Goal: Task Accomplishment & Management: Use online tool/utility

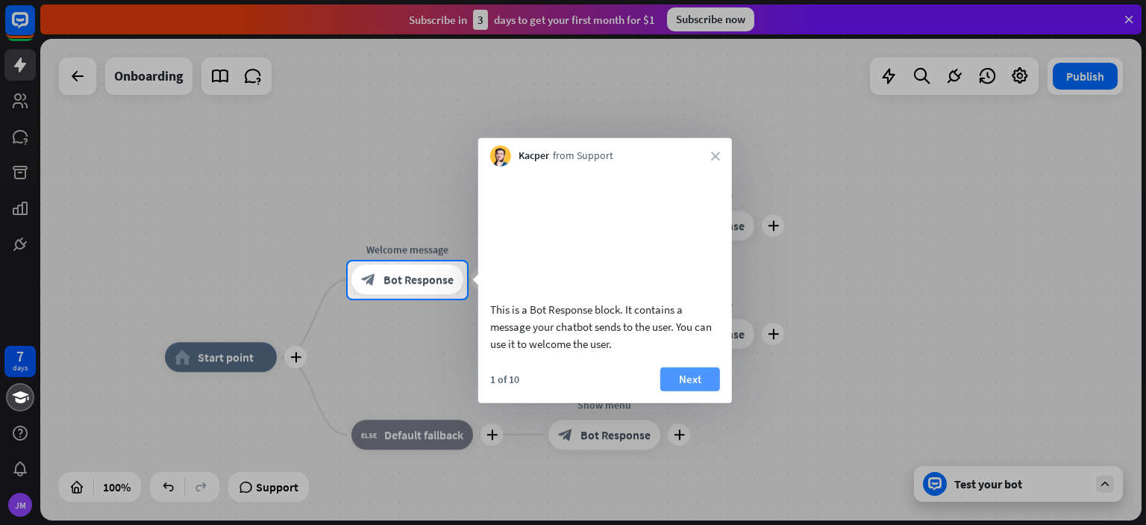
click at [678, 390] on button "Next" at bounding box center [690, 378] width 60 height 24
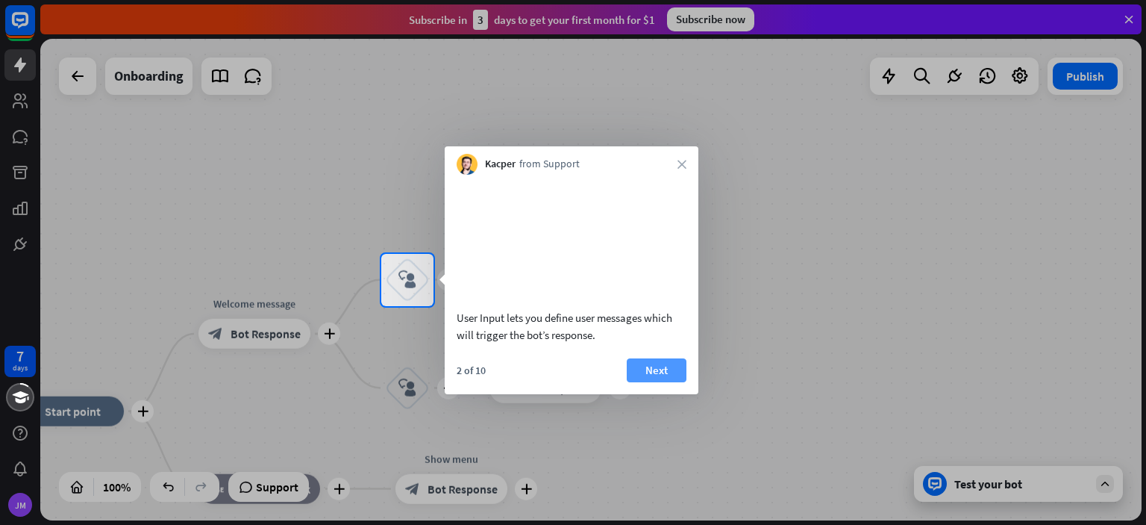
click at [663, 382] on button "Next" at bounding box center [657, 370] width 60 height 24
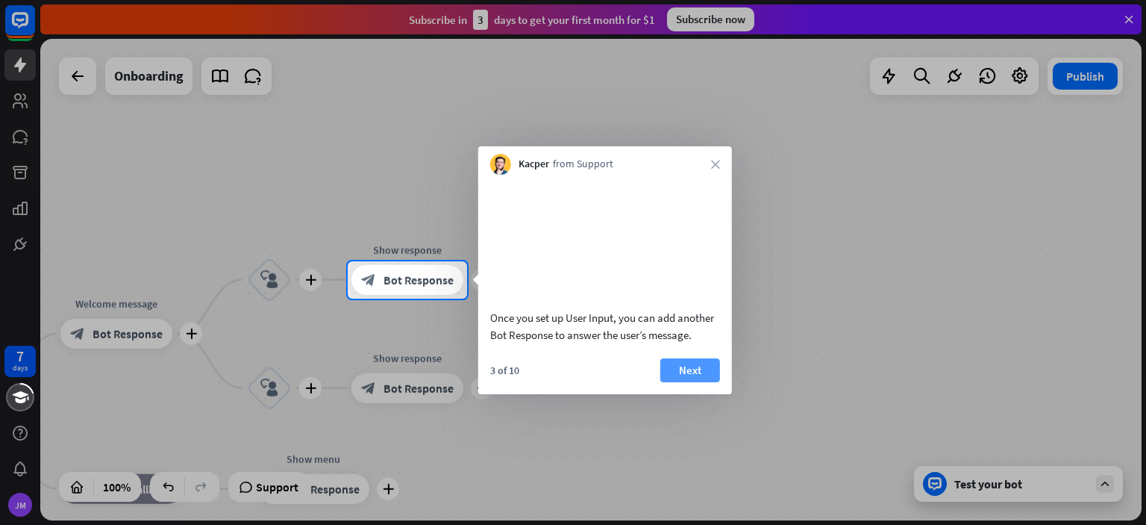
click at [688, 382] on button "Next" at bounding box center [690, 370] width 60 height 24
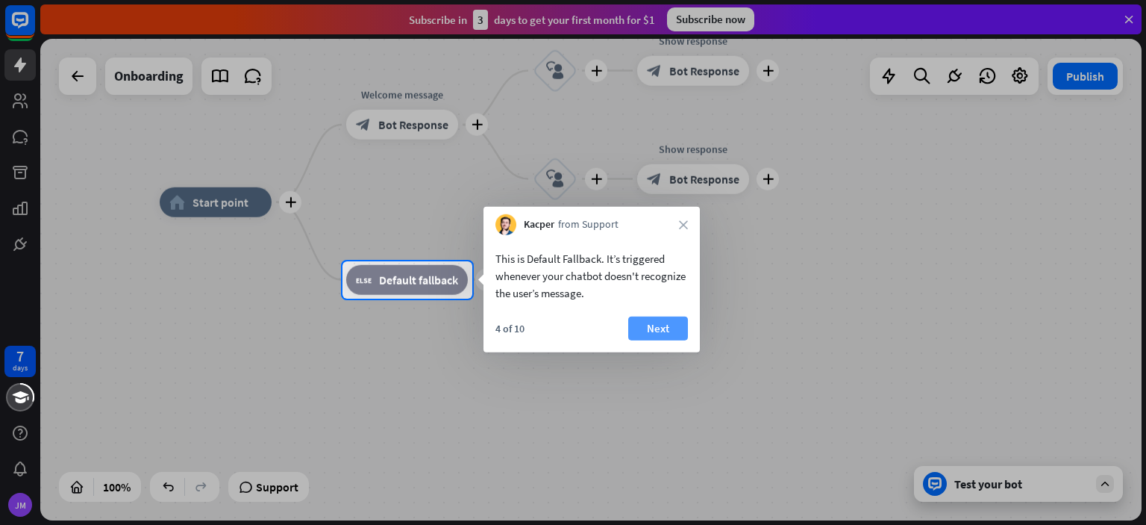
click at [660, 333] on button "Next" at bounding box center [658, 328] width 60 height 24
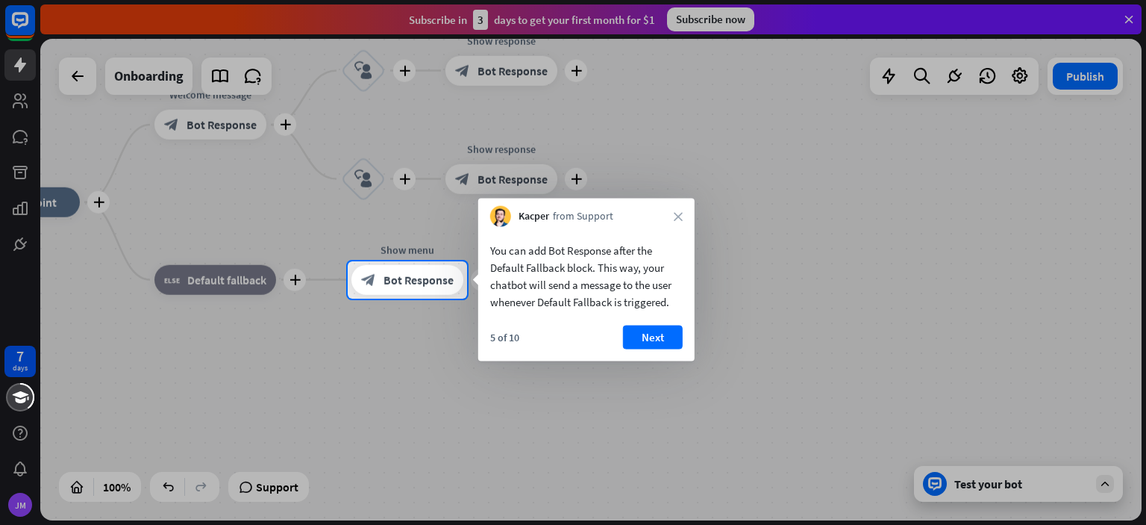
click at [660, 333] on button "Next" at bounding box center [653, 337] width 60 height 24
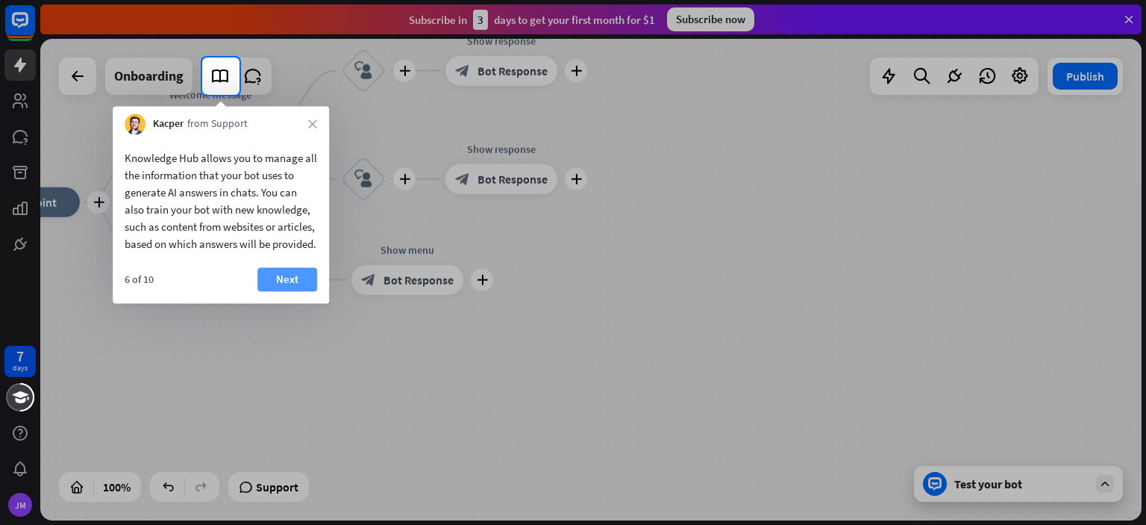
click at [303, 291] on button "Next" at bounding box center [287, 279] width 60 height 24
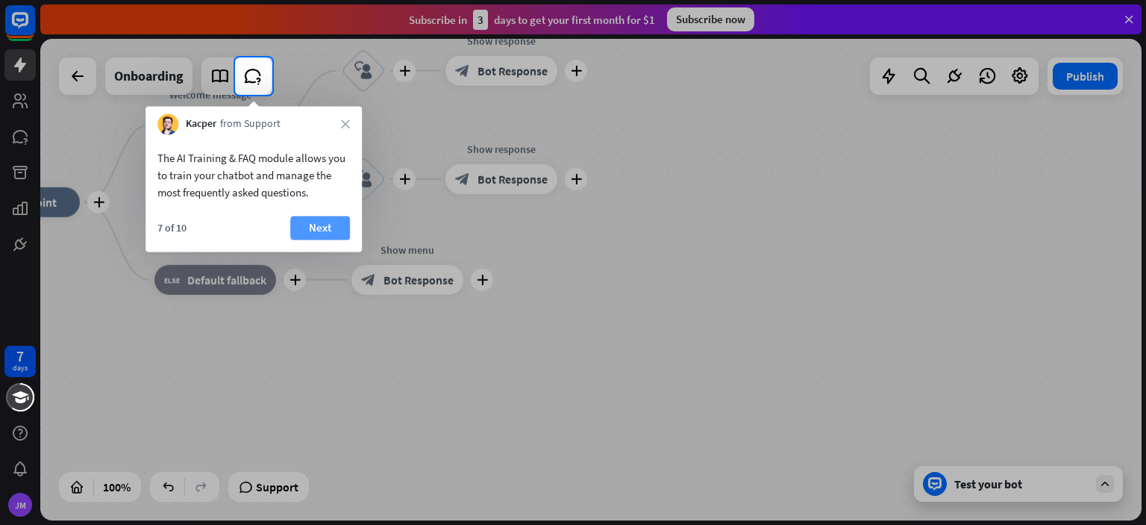
click at [319, 219] on button "Next" at bounding box center [320, 228] width 60 height 24
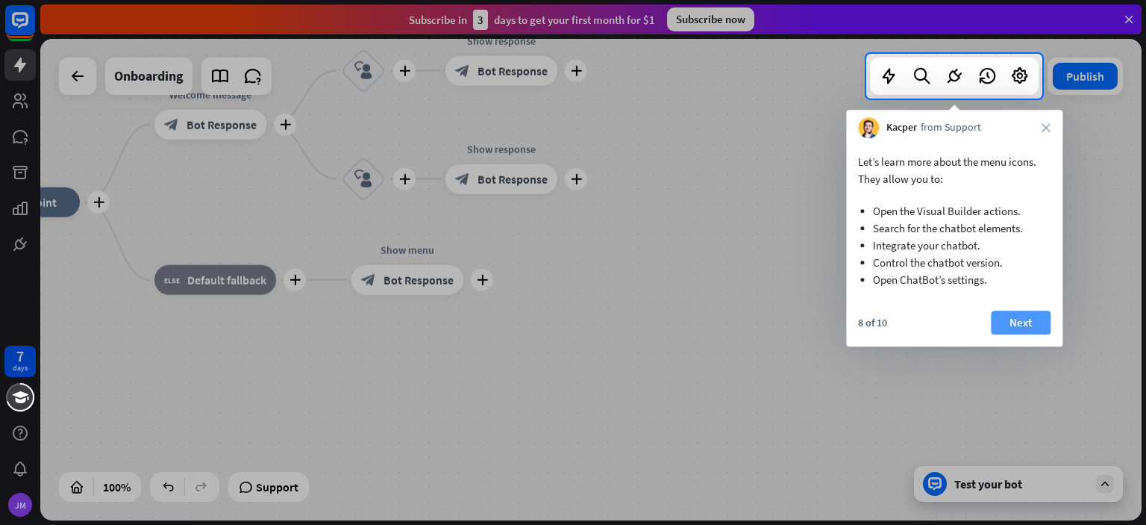
drag, startPoint x: 1018, startPoint y: 316, endPoint x: 1027, endPoint y: 319, distance: 9.4
click at [1022, 316] on button "Next" at bounding box center [1021, 322] width 60 height 24
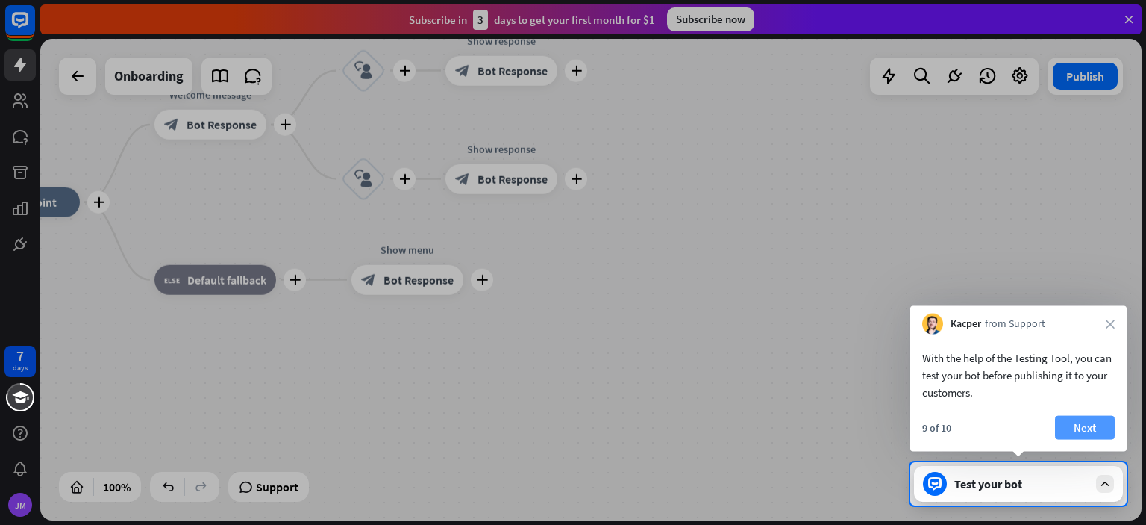
click at [1084, 422] on button "Next" at bounding box center [1085, 428] width 60 height 24
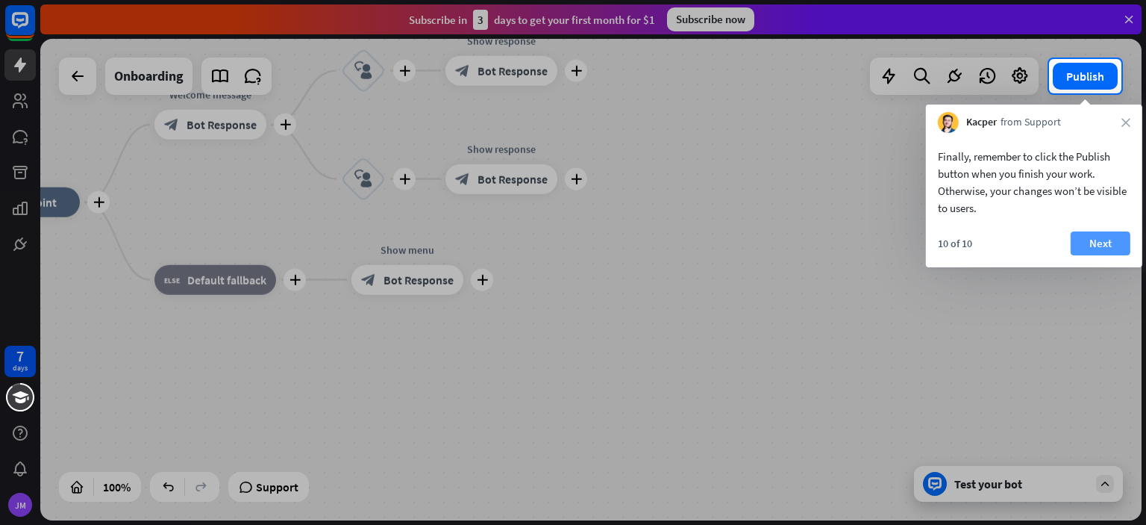
click at [1110, 244] on button "Next" at bounding box center [1101, 243] width 60 height 24
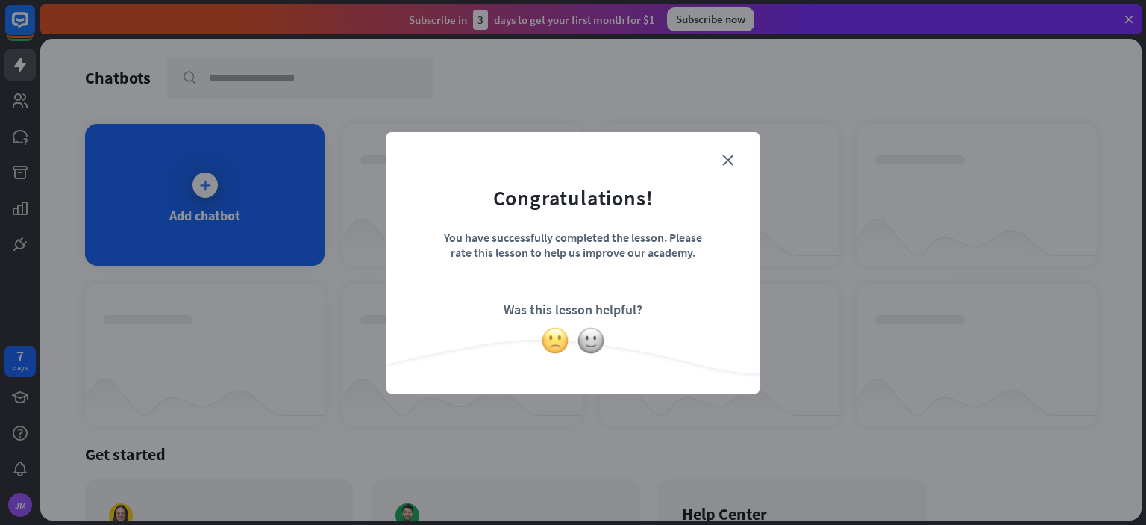
click at [560, 343] on img at bounding box center [555, 340] width 28 height 28
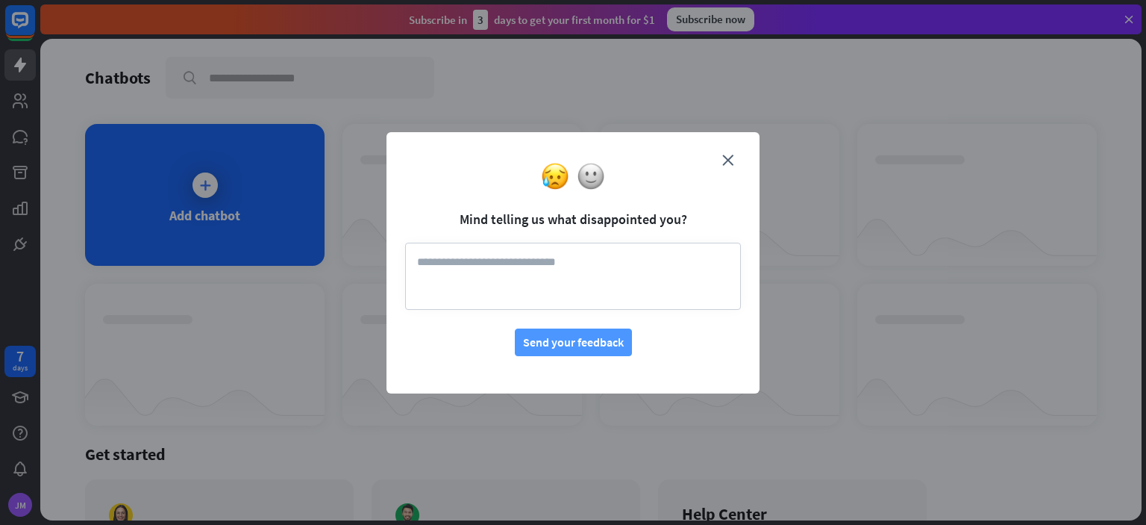
drag, startPoint x: 604, startPoint y: 336, endPoint x: 637, endPoint y: 343, distance: 33.5
click at [605, 336] on button "Send your feedback" at bounding box center [573, 342] width 117 height 28
click at [730, 157] on icon "close" at bounding box center [727, 159] width 11 height 11
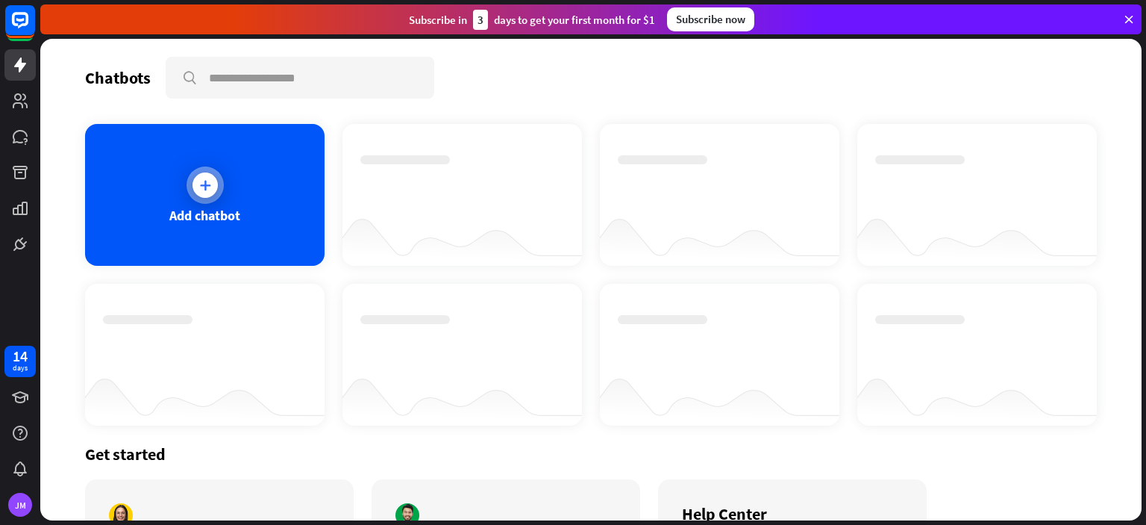
click at [199, 202] on div at bounding box center [205, 184] width 37 height 37
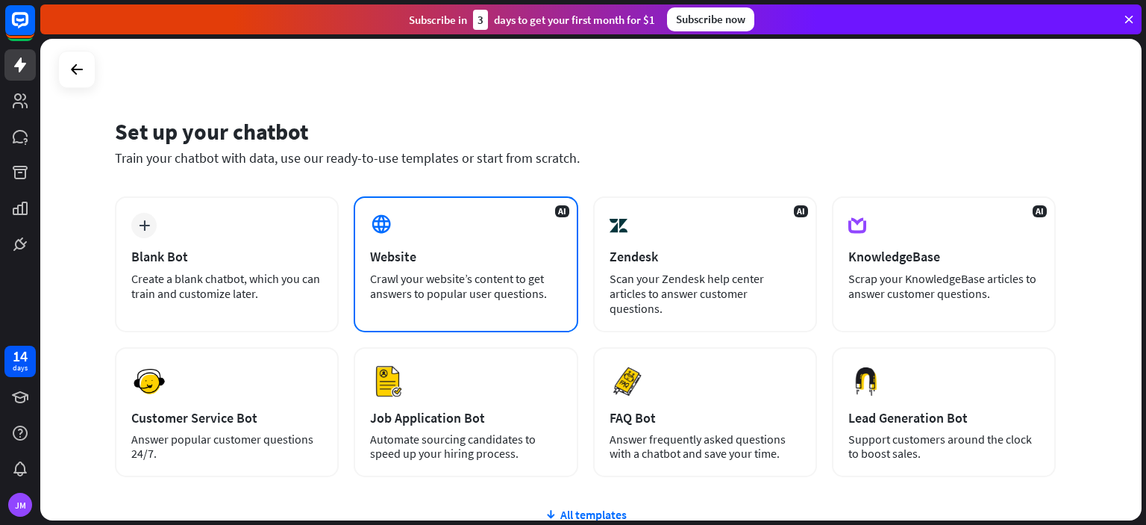
click at [487, 245] on div "AI Website Crawl your website’s content to get answers to popular user question…" at bounding box center [466, 264] width 224 height 136
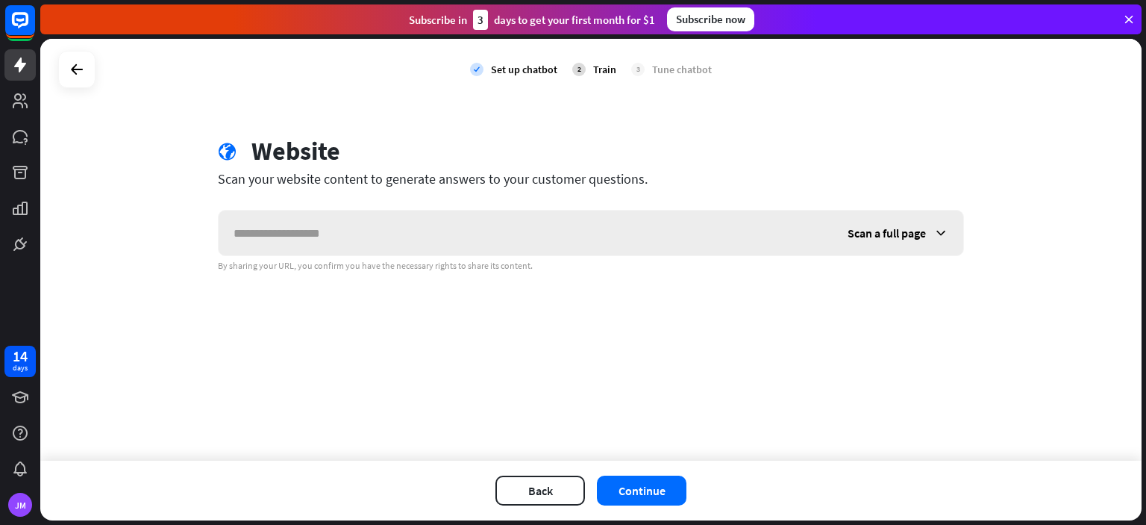
click at [484, 232] on input "text" at bounding box center [526, 232] width 614 height 45
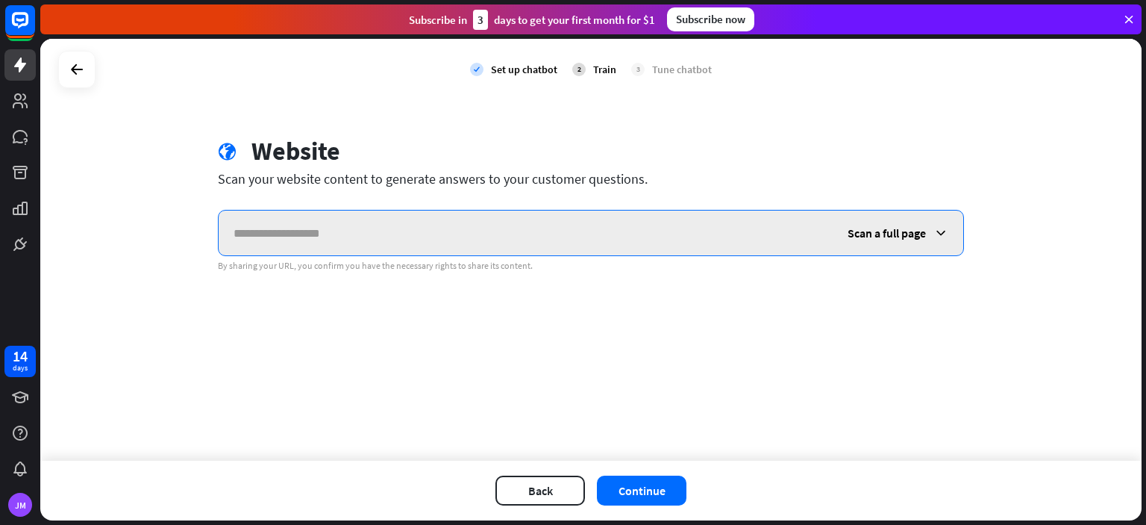
click at [427, 217] on input "text" at bounding box center [526, 232] width 614 height 45
paste input "**********"
type input "**********"
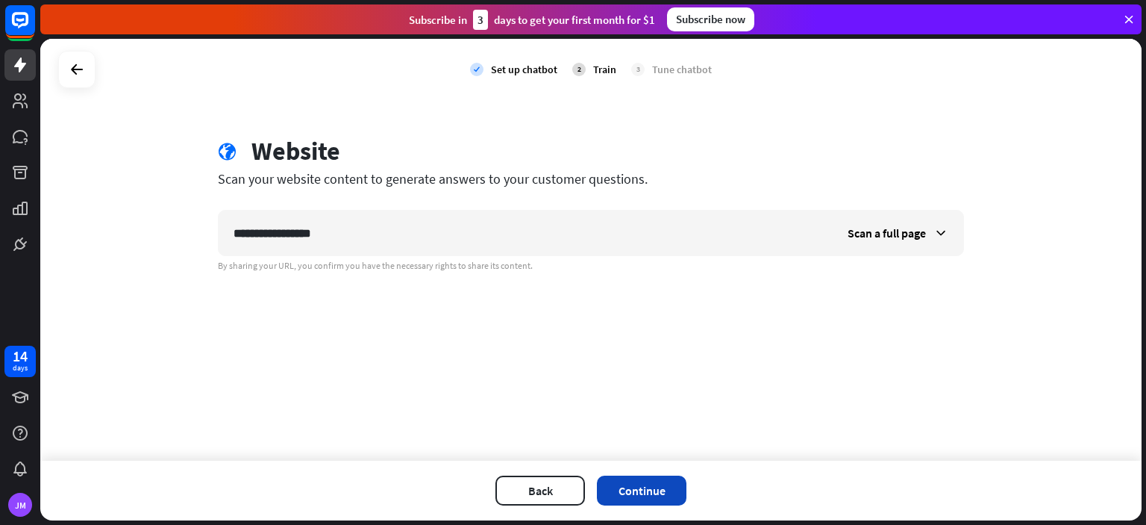
click at [642, 487] on button "Continue" at bounding box center [642, 490] width 90 height 30
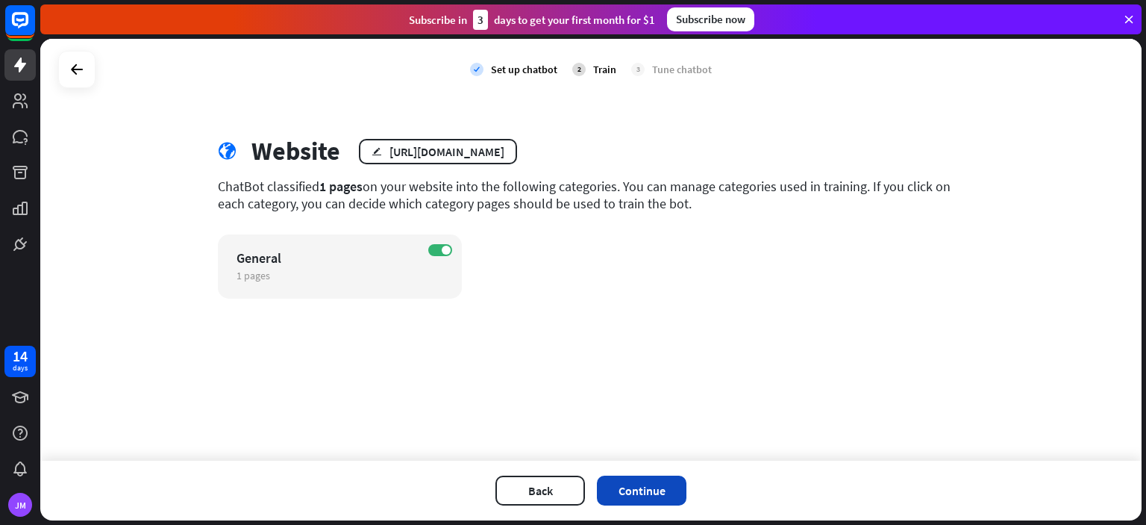
click at [647, 481] on button "Continue" at bounding box center [642, 490] width 90 height 30
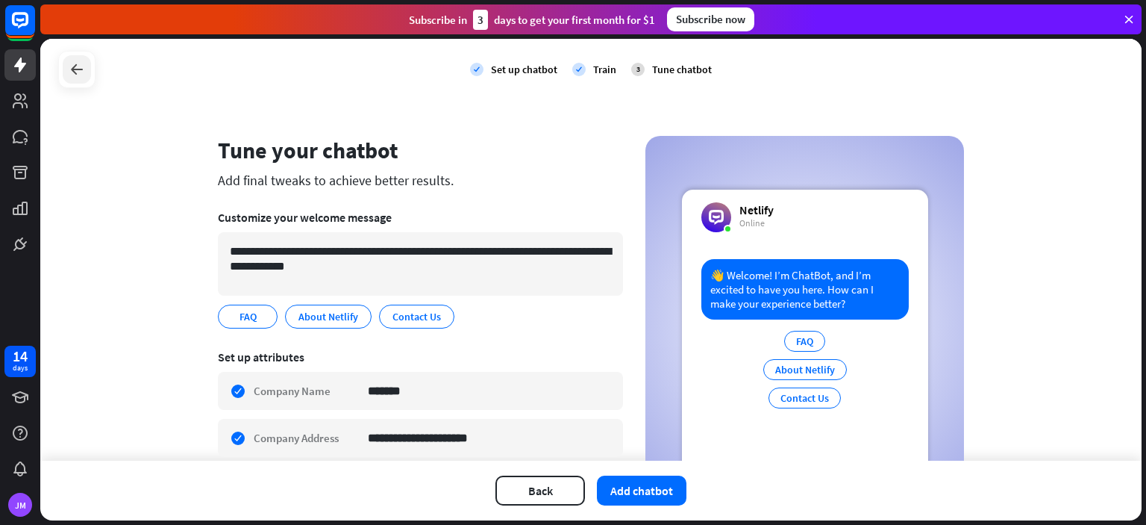
click at [74, 60] on icon at bounding box center [77, 69] width 18 height 18
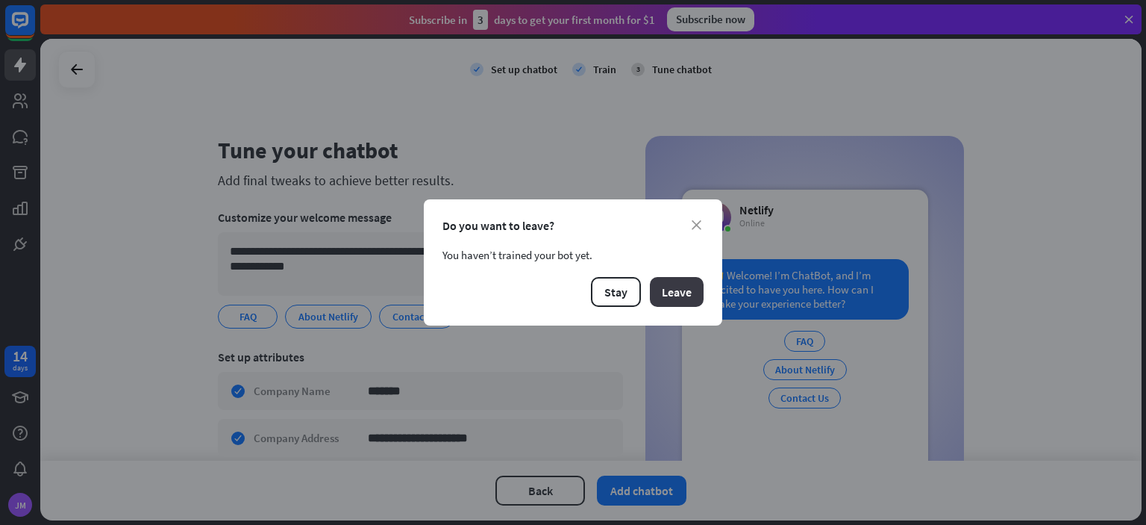
click at [686, 284] on button "Leave" at bounding box center [677, 292] width 54 height 30
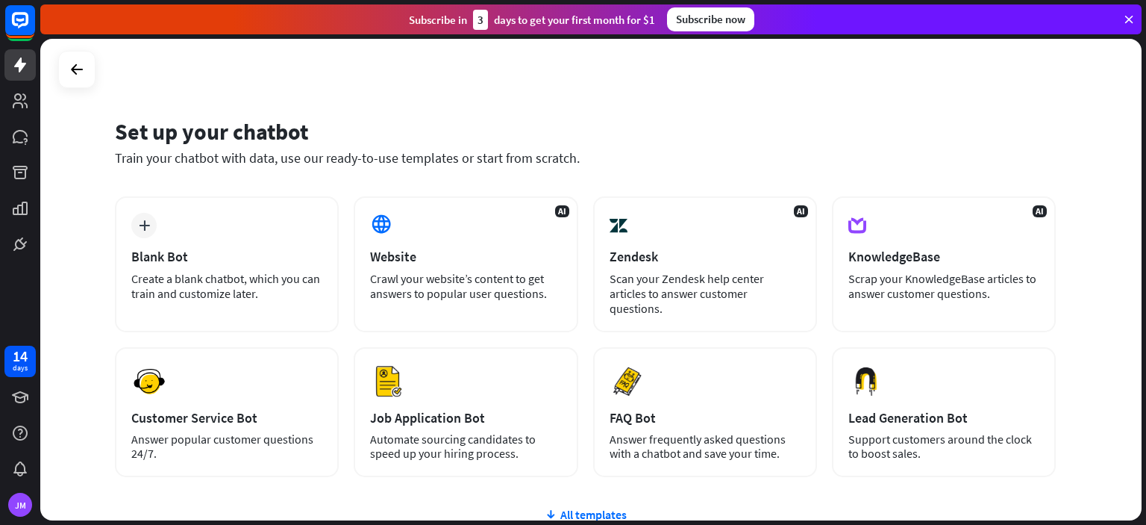
click at [719, 13] on div "Subscribe now" at bounding box center [710, 19] width 87 height 24
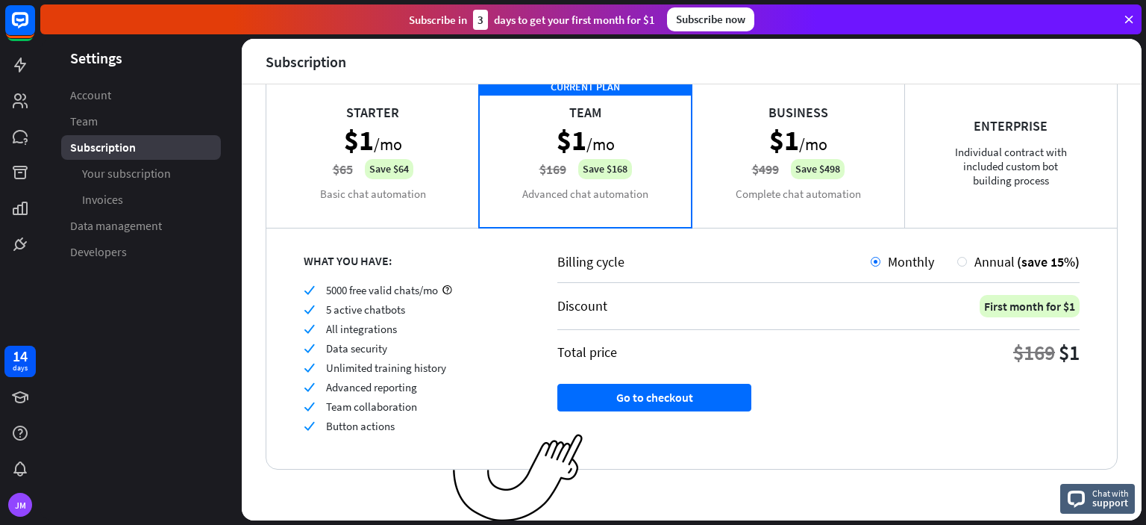
scroll to position [30, 0]
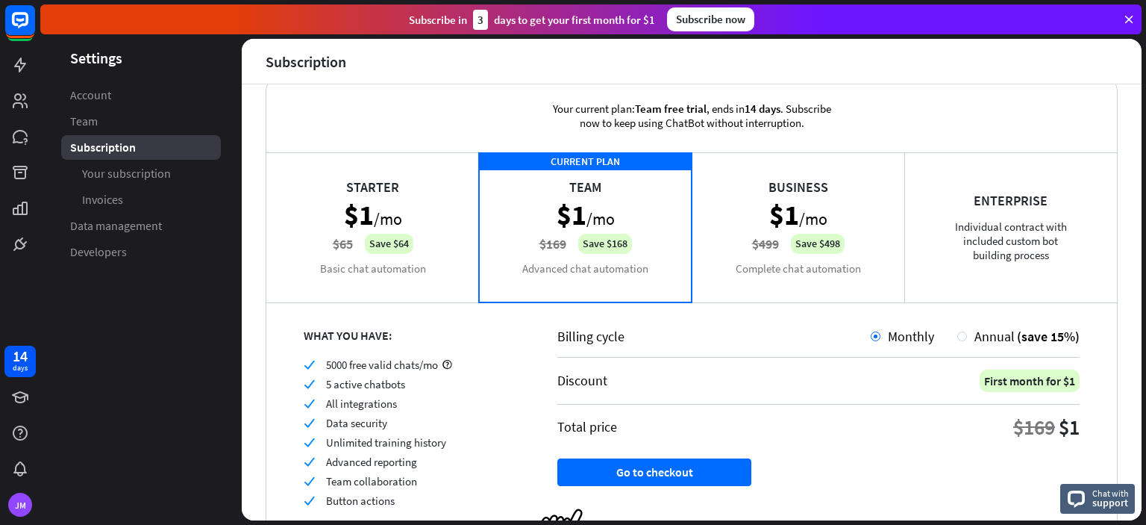
click at [416, 235] on div "Starter $1 /mo $65 Save $64 Basic chat automation" at bounding box center [372, 226] width 213 height 149
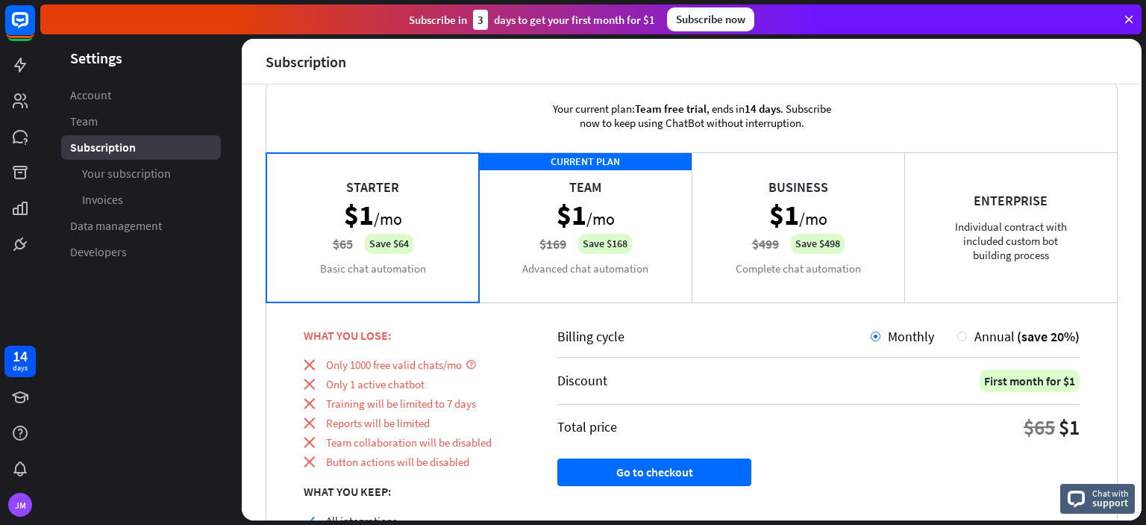
click at [567, 195] on div "CURRENT PLAN Team $1 /mo $169 Save $168 Advanced chat automation" at bounding box center [585, 226] width 213 height 149
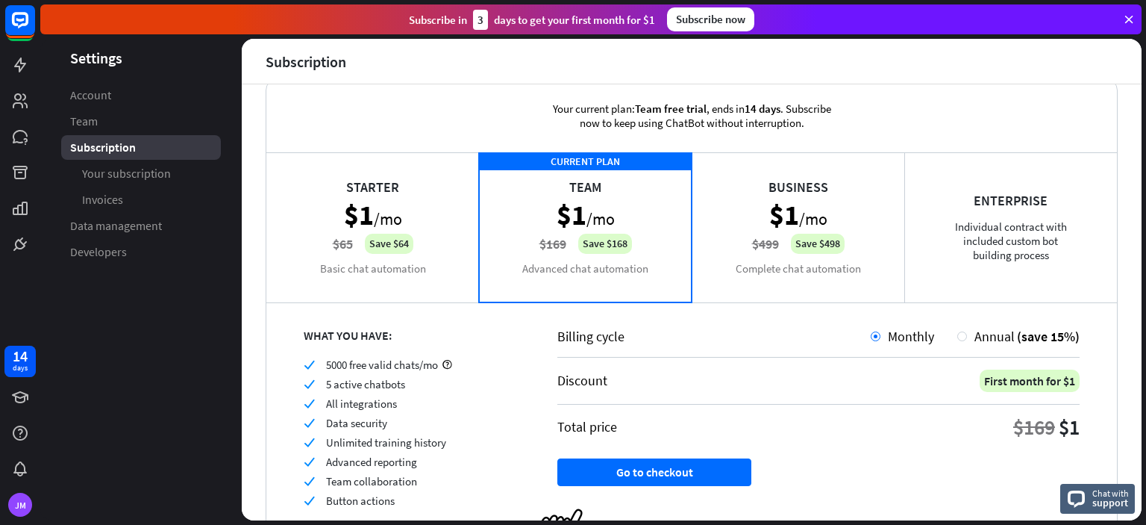
click at [372, 196] on div "Starter $1 /mo $65 Save $64 Basic chat automation" at bounding box center [372, 226] width 213 height 149
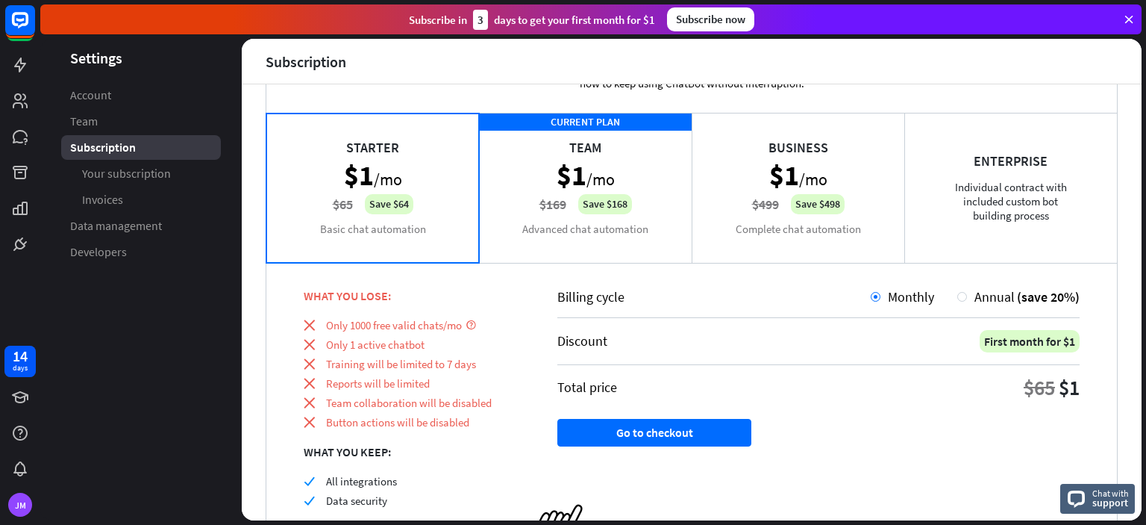
scroll to position [0, 0]
